Goal: Transaction & Acquisition: Purchase product/service

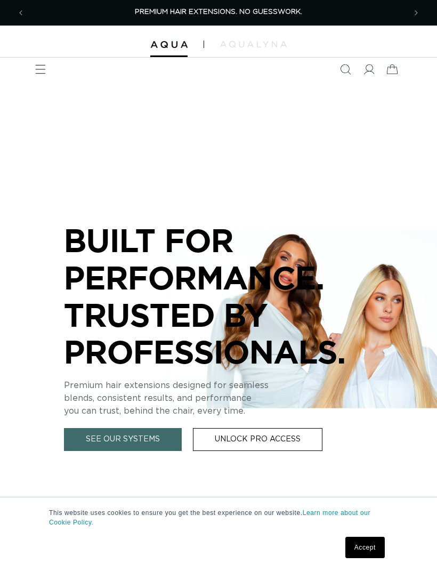
click at [38, 76] on span "Menu" at bounding box center [40, 69] width 23 height 23
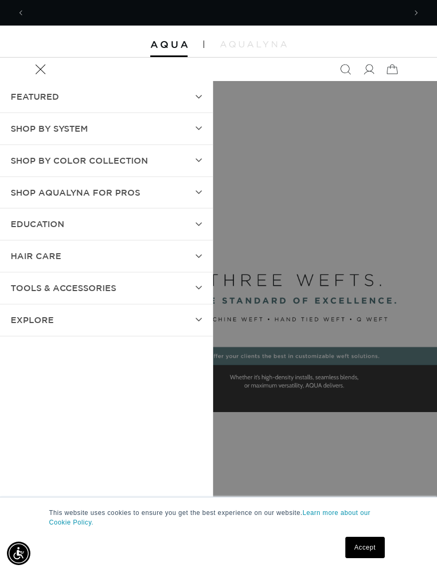
scroll to position [0, 761]
click at [58, 155] on span "Shop by Color Collection" at bounding box center [79, 160] width 137 height 15
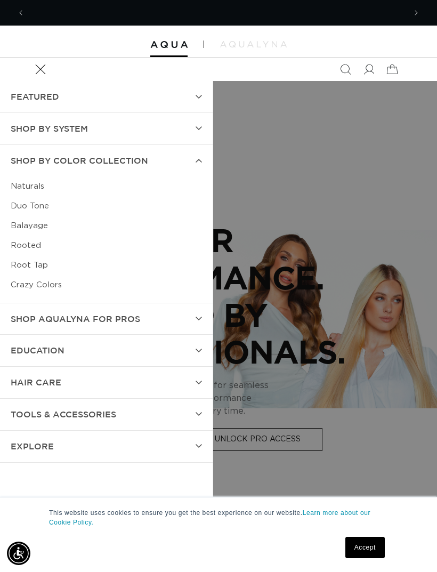
scroll to position [0, 380]
click at [22, 131] on span "SHOP BY SYSTEM" at bounding box center [49, 128] width 77 height 15
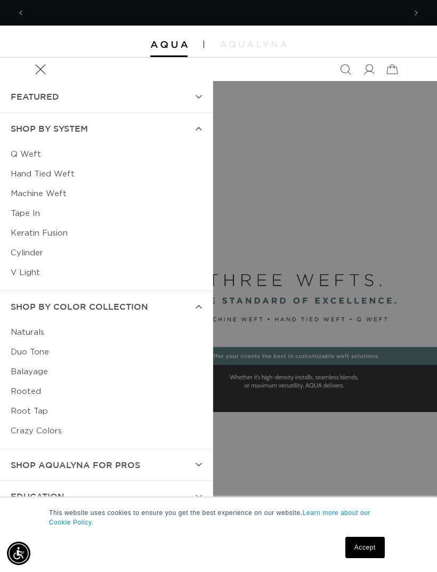
scroll to position [0, 761]
click at [27, 171] on link "Hand Tied Weft" at bounding box center [106, 174] width 191 height 20
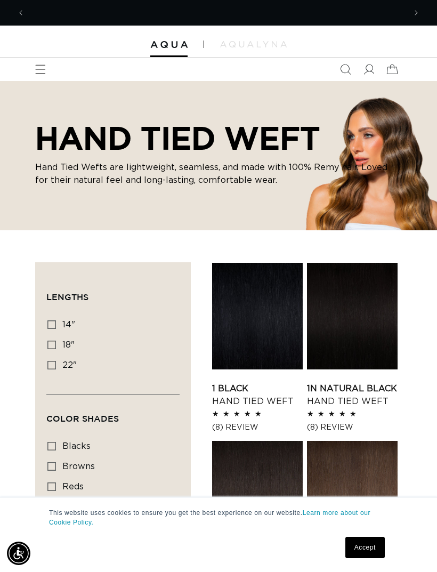
scroll to position [0, 380]
click at [372, 560] on link "2 Dark Brown Hand Tied Weft" at bounding box center [352, 573] width 91 height 26
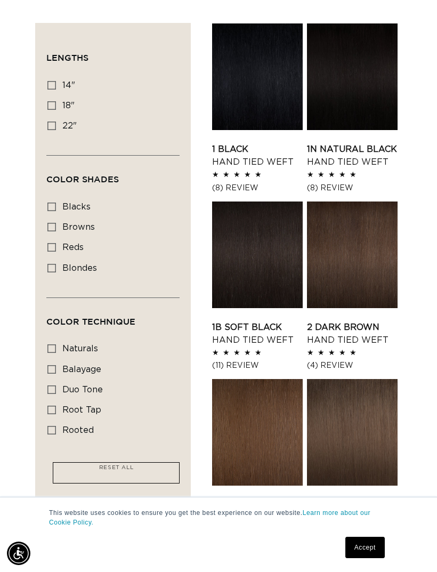
scroll to position [0, 0]
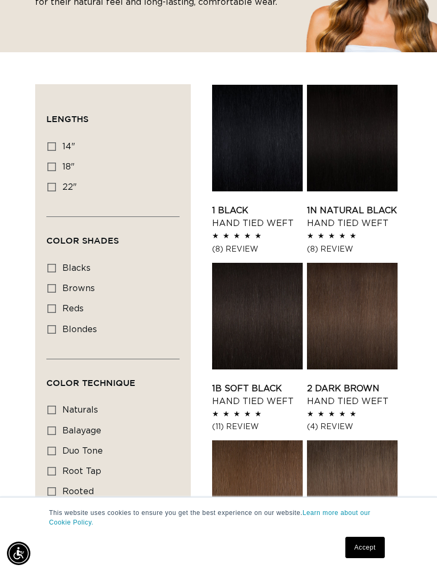
scroll to position [0, 761]
click at [69, 183] on span "22"" at bounding box center [69, 187] width 14 height 9
click at [56, 183] on input "22" 22" (30 products)" at bounding box center [51, 187] width 9 height 9
checkbox input "true"
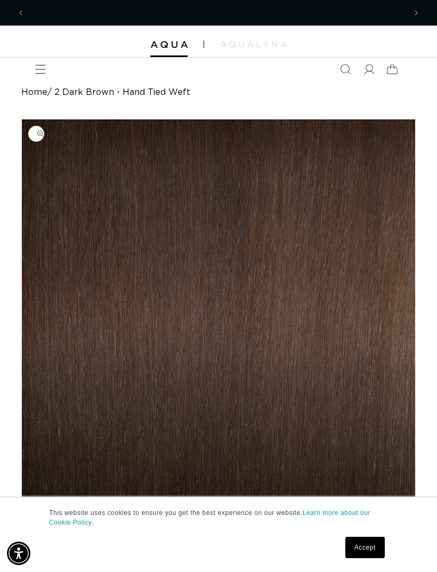
scroll to position [0, 380]
